Goal: Task Accomplishment & Management: Use online tool/utility

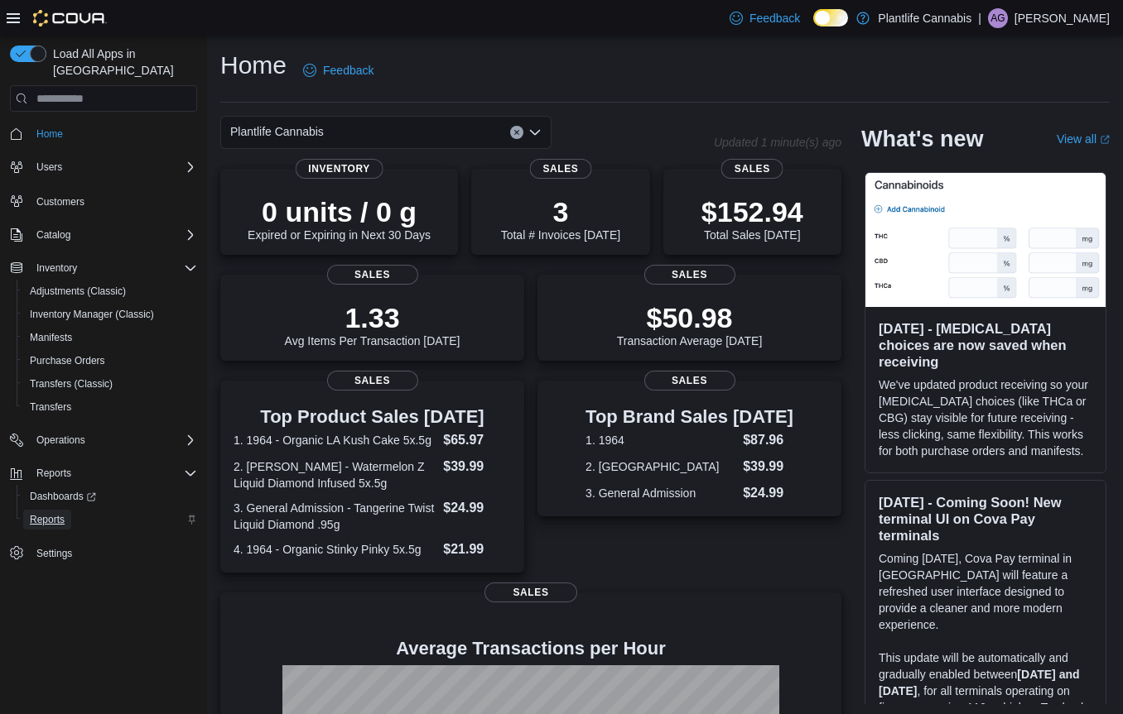
click at [49, 513] on span "Reports" at bounding box center [47, 519] width 35 height 13
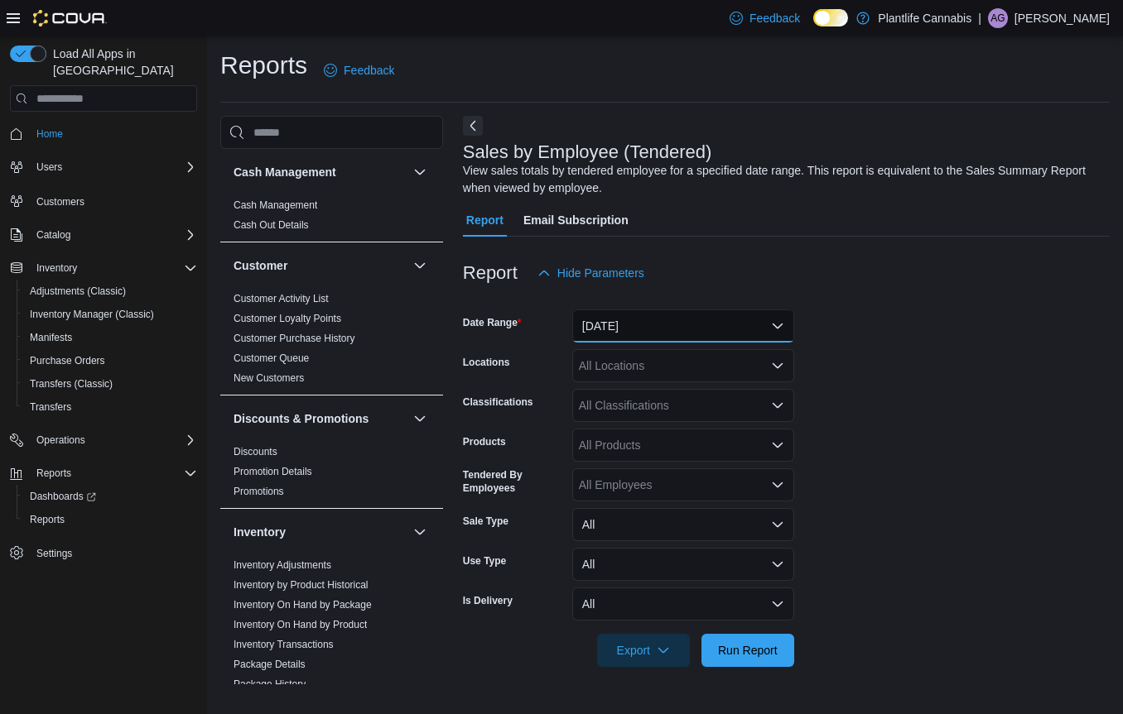
click at [666, 332] on button "[DATE]" at bounding box center [683, 326] width 222 height 33
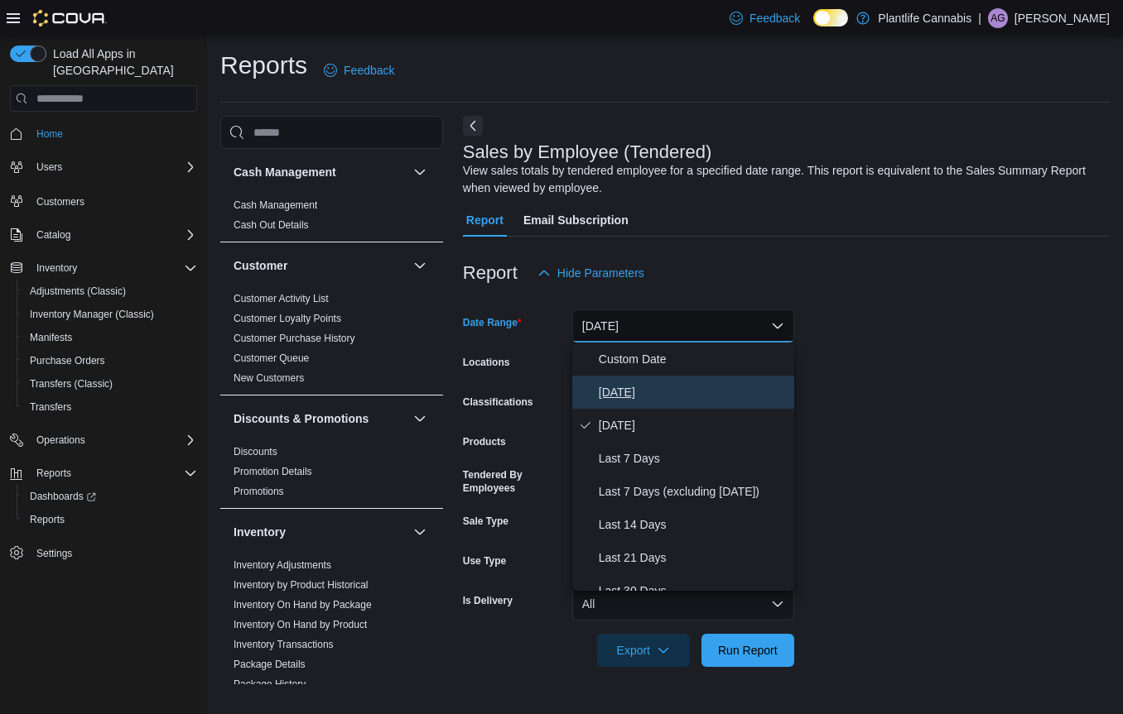
click at [622, 395] on span "[DATE]" at bounding box center [693, 392] width 189 height 20
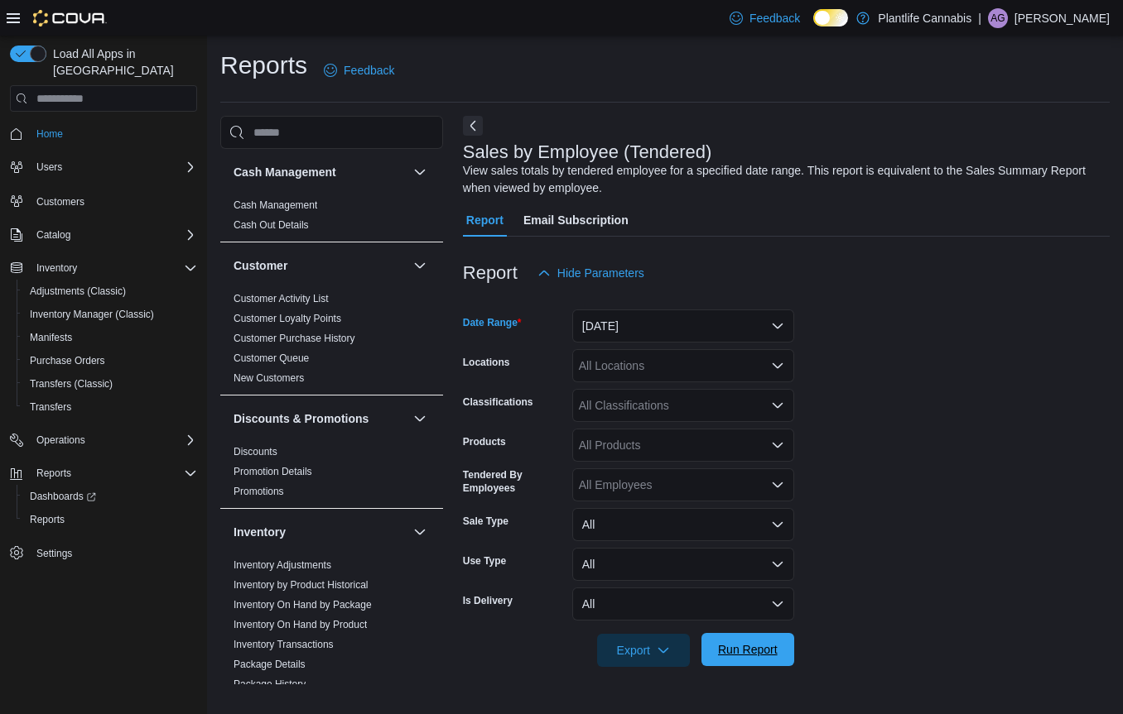
click at [748, 656] on span "Run Report" at bounding box center [748, 650] width 60 height 17
